Goal: Find contact information: Find contact information

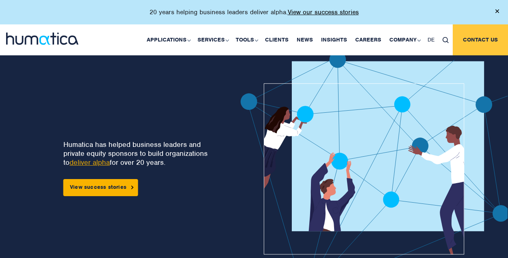
click at [481, 32] on link "Contact us" at bounding box center [480, 39] width 55 height 31
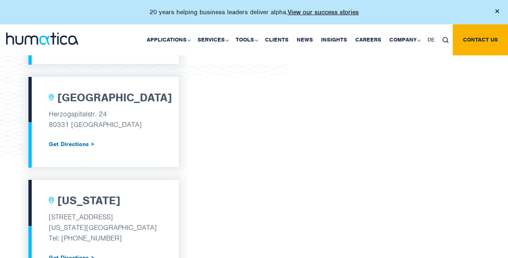
scroll to position [407, 0]
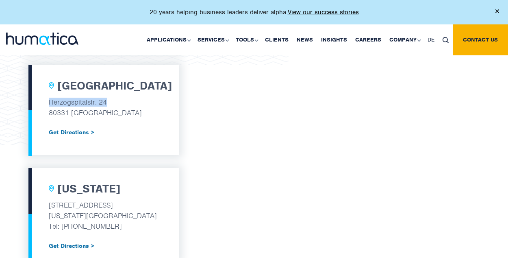
drag, startPoint x: 120, startPoint y: 104, endPoint x: 47, endPoint y: 102, distance: 72.4
click at [47, 102] on div "[GEOGRAPHIC_DATA] [STREET_ADDRESS] Get Directions >" at bounding box center [103, 110] width 150 height 90
copy p "Herzogspitalstr. 24"
